Goal: Transaction & Acquisition: Purchase product/service

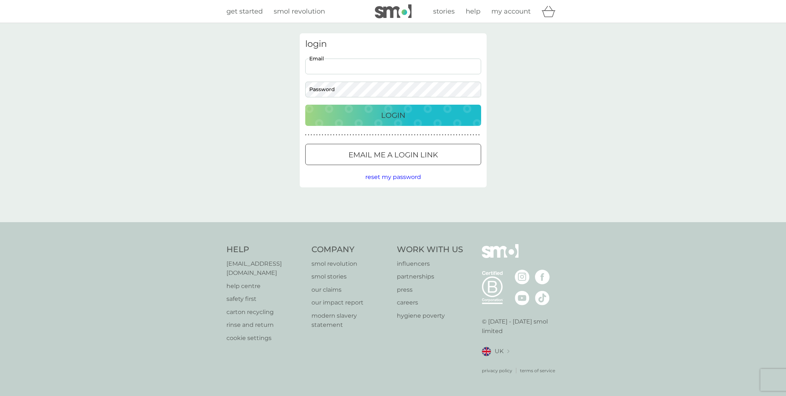
click at [376, 60] on input "Email" at bounding box center [393, 67] width 176 height 16
click at [375, 62] on input "Email" at bounding box center [393, 67] width 176 height 16
type input "smol@stephen.rebelinblue.com"
click at [393, 115] on button "Login" at bounding box center [393, 115] width 176 height 21
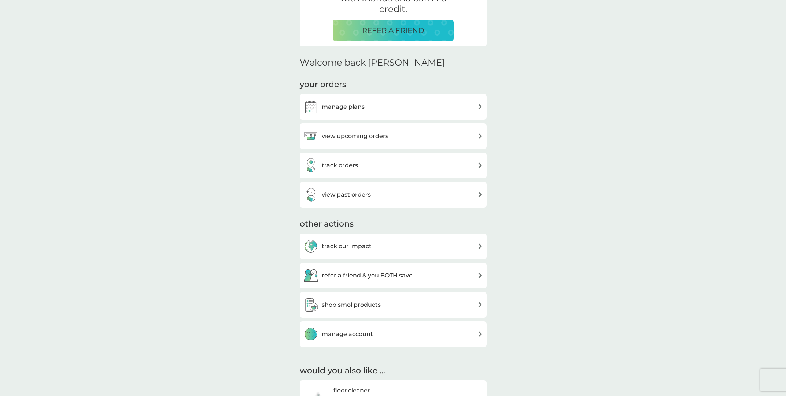
scroll to position [169, 0]
click at [387, 136] on h3 "view upcoming orders" at bounding box center [355, 136] width 67 height 10
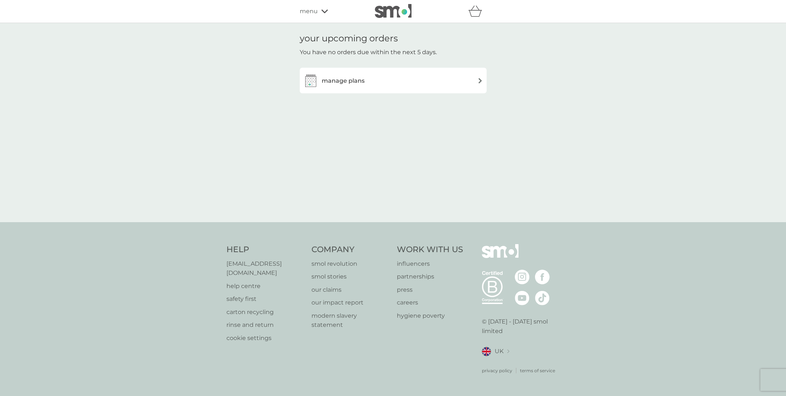
click at [353, 82] on h3 "manage plans" at bounding box center [343, 81] width 43 height 10
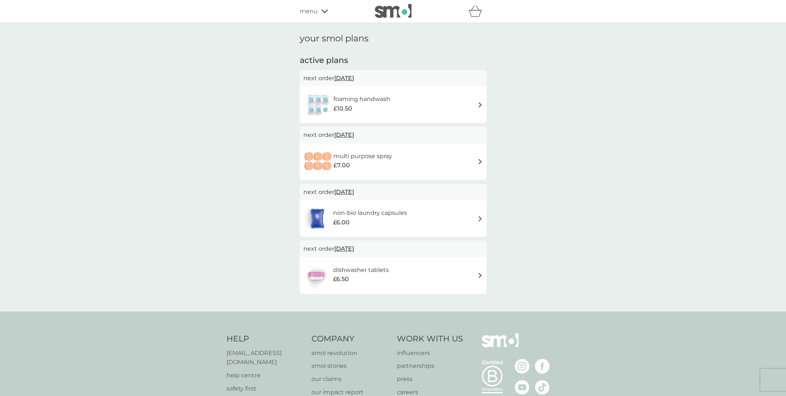
click at [314, 14] on span "menu" at bounding box center [309, 12] width 18 height 10
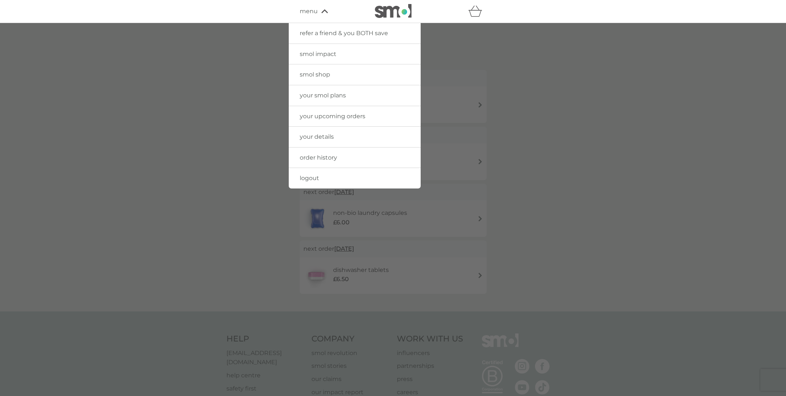
click at [331, 117] on span "your upcoming orders" at bounding box center [333, 116] width 66 height 7
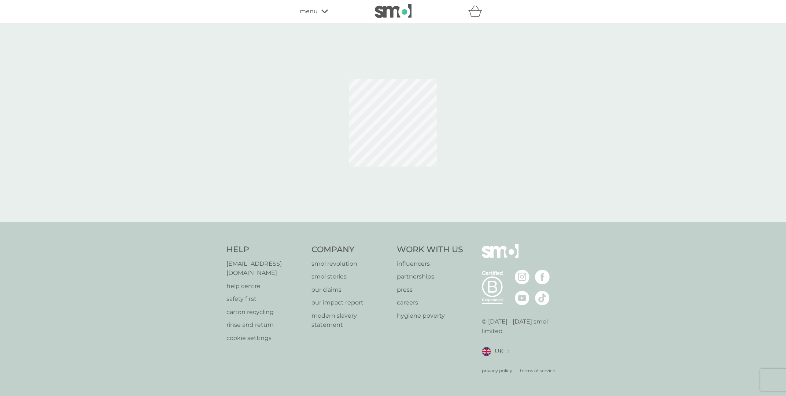
click at [315, 10] on span "menu" at bounding box center [309, 12] width 18 height 10
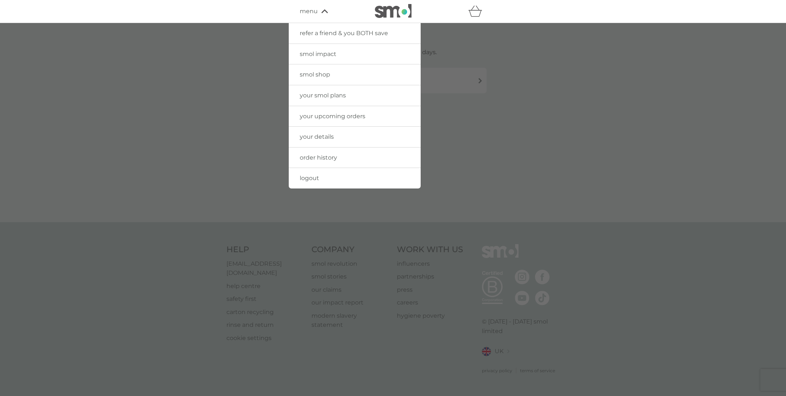
click at [321, 73] on span "smol shop" at bounding box center [315, 74] width 30 height 7
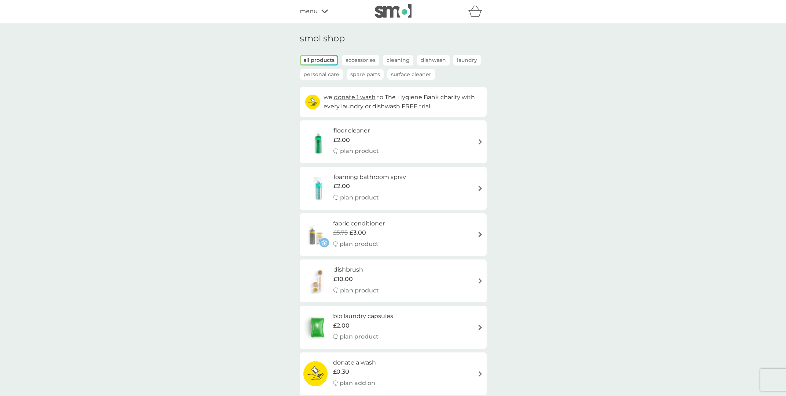
click at [397, 185] on div "£2.00" at bounding box center [369, 187] width 73 height 10
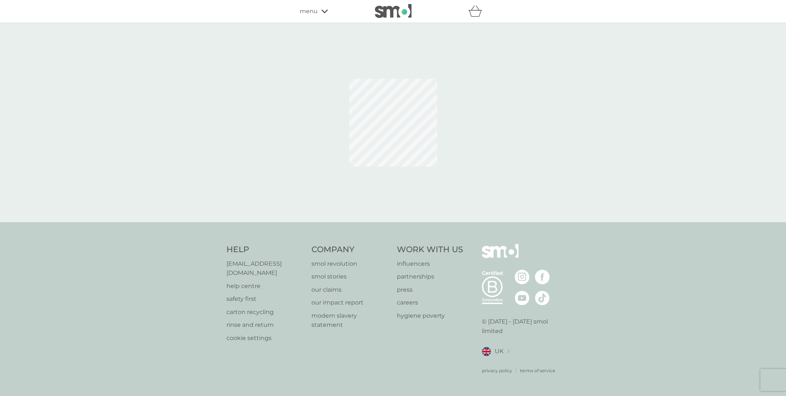
select select "182"
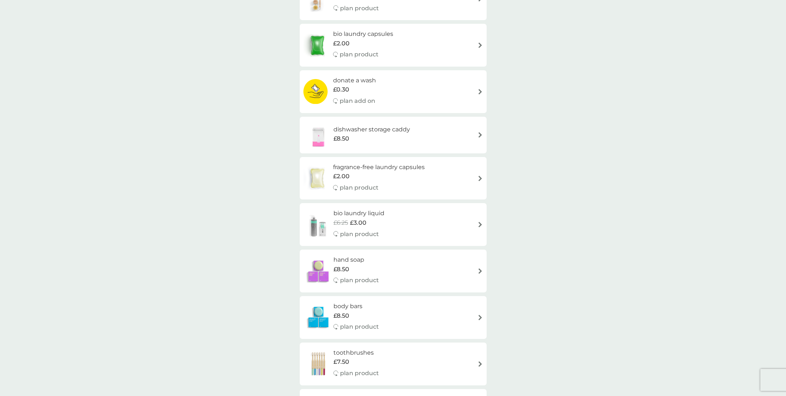
scroll to position [273, 0]
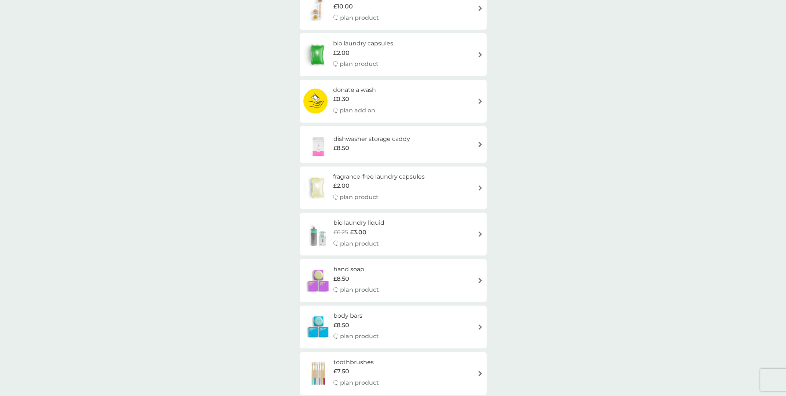
click at [145, 250] on div "smol shop all products Accessories Cleaning Dishwash Laundry Personal Care Spar…" at bounding box center [393, 392] width 786 height 1284
click at [728, 108] on div "smol shop all products Accessories Cleaning Dishwash Laundry Personal Care Spar…" at bounding box center [393, 392] width 786 height 1284
